Goal: Transaction & Acquisition: Purchase product/service

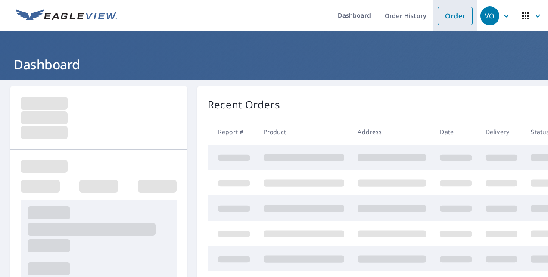
click at [445, 21] on link "Order" at bounding box center [455, 16] width 35 height 18
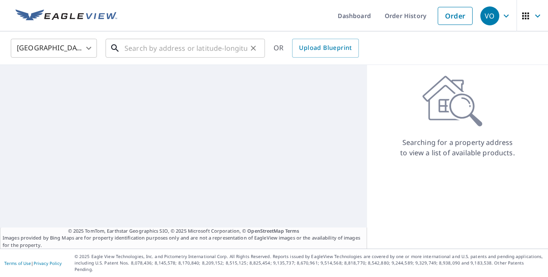
click at [205, 54] on input "text" at bounding box center [185, 48] width 123 height 24
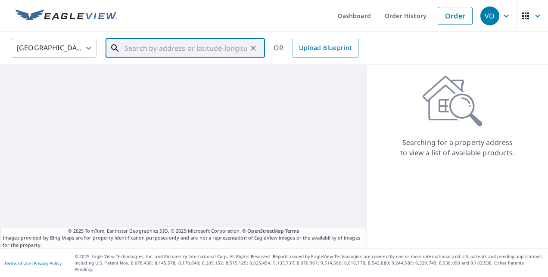
paste input "[STREET_ADDRESS][PERSON_NAME]"
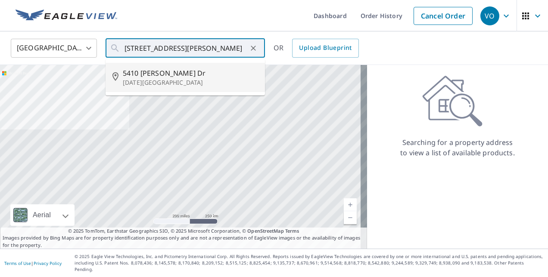
type input "[STREET_ADDRESS][PERSON_NAME][DATE]"
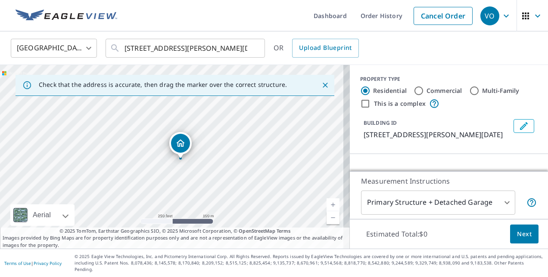
click at [327, 212] on link "Current Level 17, Zoom In" at bounding box center [333, 205] width 13 height 13
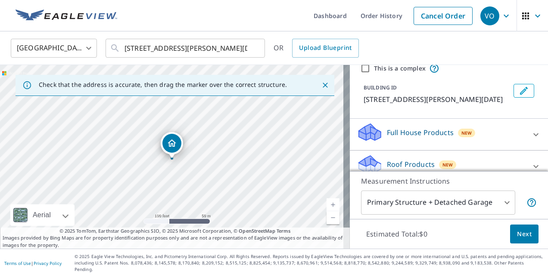
click at [531, 130] on icon at bounding box center [536, 135] width 10 height 10
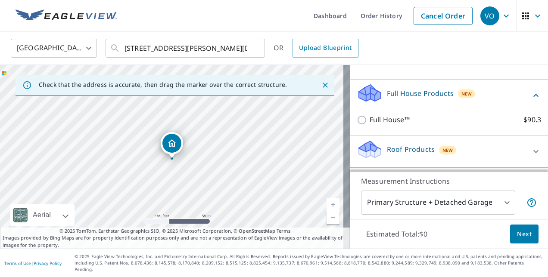
scroll to position [84, 0]
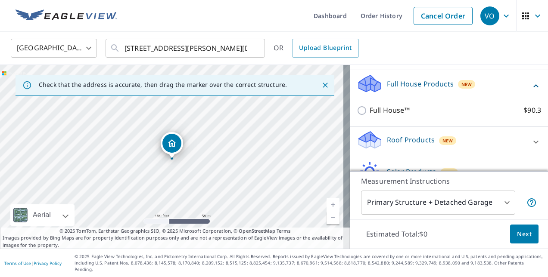
click at [523, 112] on p "$90.3" at bounding box center [532, 110] width 18 height 11
click at [370, 112] on input "Full House™ $90.3" at bounding box center [363, 111] width 13 height 10
checkbox input "true"
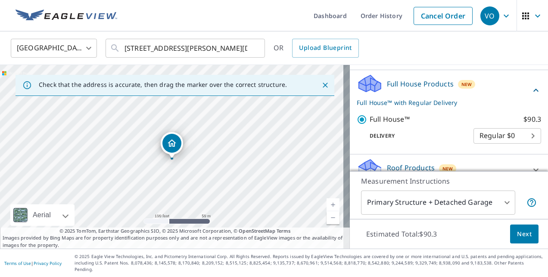
click at [512, 136] on body "[PERSON_NAME] Dashboard Order History Cancel Order VO [GEOGRAPHIC_DATA] [GEOGRA…" at bounding box center [274, 138] width 548 height 277
click at [506, 138] on li "Regular $0" at bounding box center [494, 136] width 68 height 16
click at [327, 210] on link "Current Level 18, Zoom In" at bounding box center [333, 205] width 13 height 13
click at [509, 139] on body "[PERSON_NAME] Dashboard Order History Cancel Order VO [GEOGRAPHIC_DATA] [GEOGRA…" at bounding box center [274, 138] width 548 height 277
click at [479, 164] on div at bounding box center [274, 138] width 548 height 277
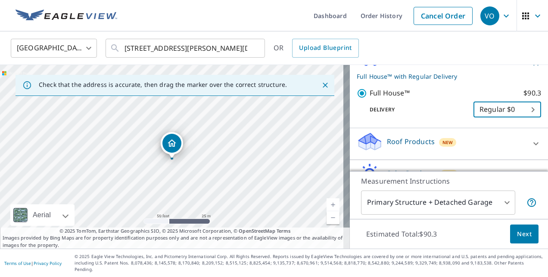
scroll to position [121, 0]
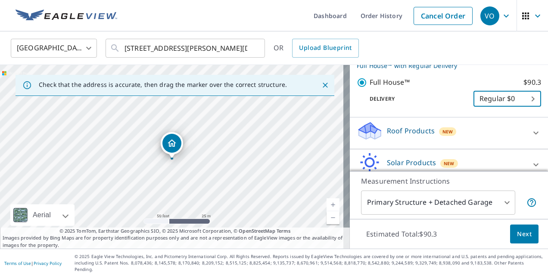
click at [495, 132] on div "Roof Products New" at bounding box center [441, 133] width 169 height 25
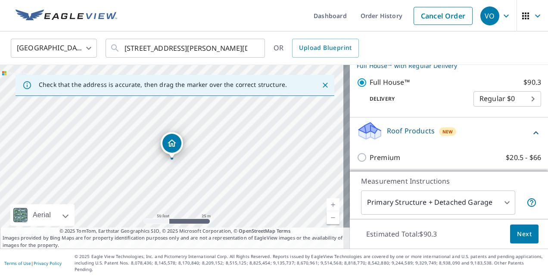
click at [362, 152] on input "Premium $20.5 - $66" at bounding box center [363, 157] width 13 height 10
checkbox input "true"
checkbox input "false"
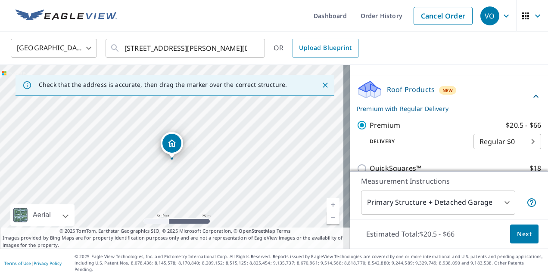
scroll to position [136, 0]
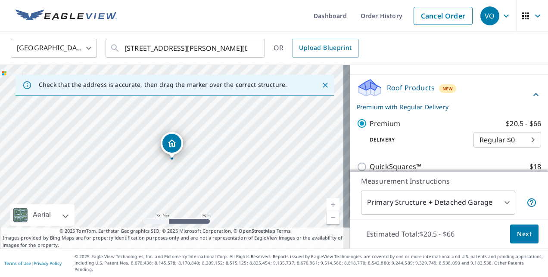
click at [512, 143] on body "[PERSON_NAME] Dashboard Order History Cancel Order VO [GEOGRAPHIC_DATA] [GEOGRA…" at bounding box center [274, 138] width 548 height 277
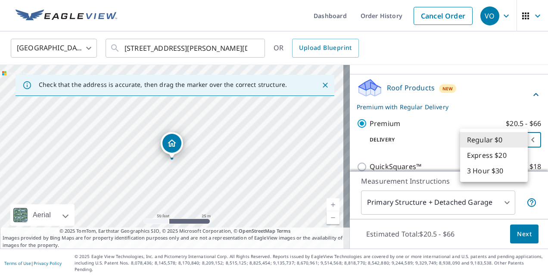
click at [498, 176] on li "3 Hour $30" at bounding box center [494, 171] width 68 height 16
type input "7"
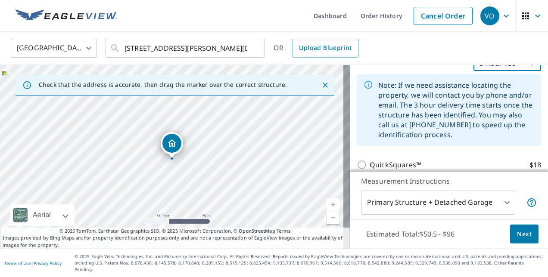
scroll to position [214, 0]
click at [520, 240] on span "Next" at bounding box center [524, 234] width 15 height 11
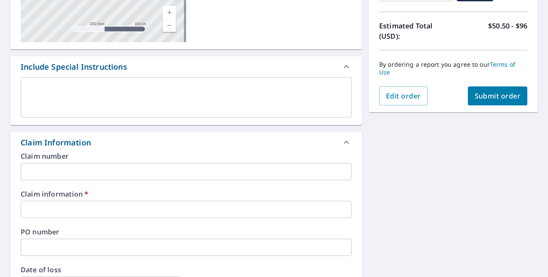
scroll to position [196, 0]
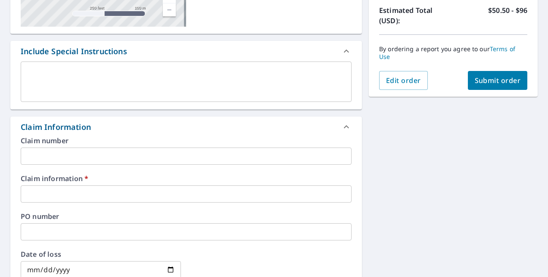
click at [305, 197] on input "text" at bounding box center [186, 194] width 331 height 17
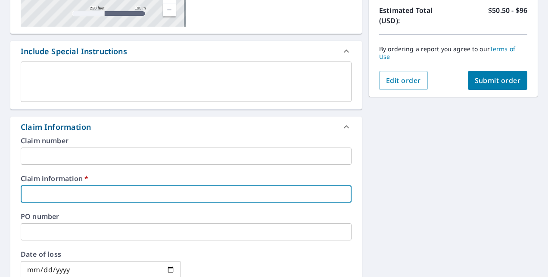
type input "BuffaloRoofing"
click at [503, 82] on span "Submit order" at bounding box center [498, 80] width 46 height 9
checkbox input "true"
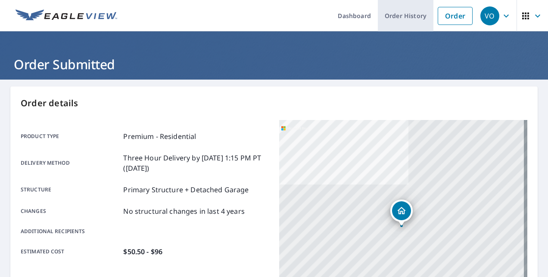
click at [411, 16] on link "Order History" at bounding box center [406, 15] width 56 height 31
